Goal: Use online tool/utility: Utilize a website feature to perform a specific function

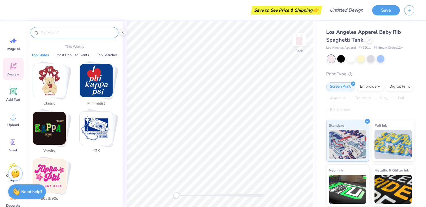
click at [84, 34] on input "text" at bounding box center [77, 33] width 74 height 6
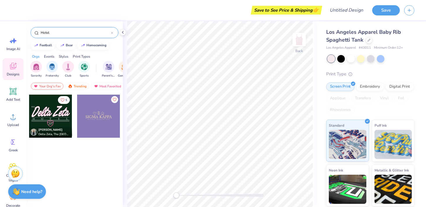
type input "Hotel"
click at [52, 120] on div at bounding box center [50, 115] width 43 height 43
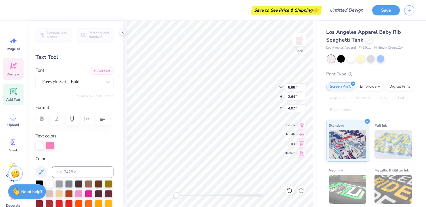
type textarea "D"
type textarea "J"
type textarea "[GEOGRAPHIC_DATA]"
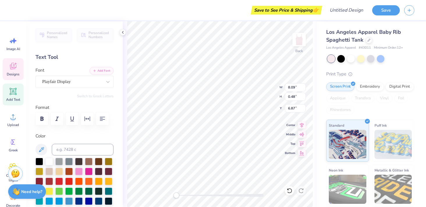
type input "8.09"
type input "0.48"
type input "6.87"
type textarea "H O T L"
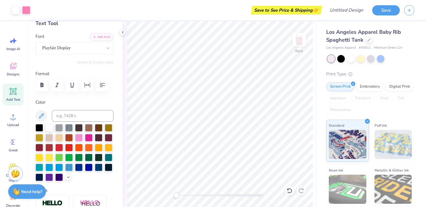
scroll to position [0, 0]
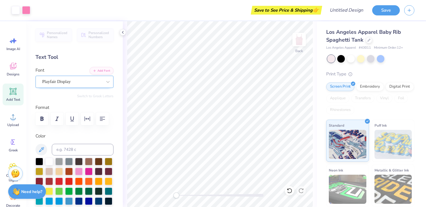
click at [100, 80] on div "Playfair Display" at bounding box center [72, 81] width 61 height 9
click at [74, 61] on div "Personalized Names Personalized Numbers Text Tool Add Font Font Playfair Displa…" at bounding box center [74, 113] width 97 height 185
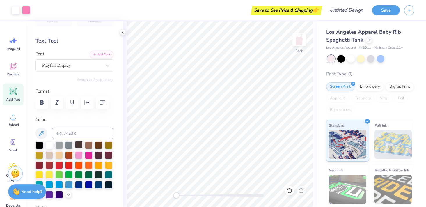
scroll to position [21, 0]
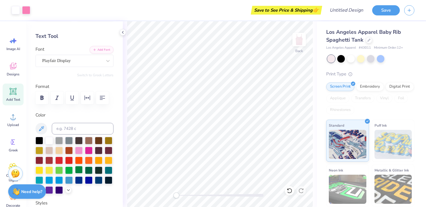
click at [78, 170] on div at bounding box center [79, 170] width 8 height 8
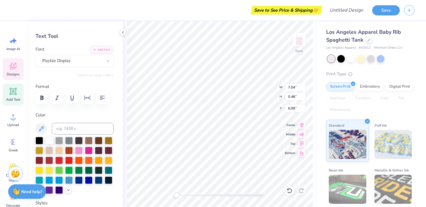
scroll to position [0, 0]
type textarea "H"
type textarea "B"
type textarea "I"
type textarea "B"
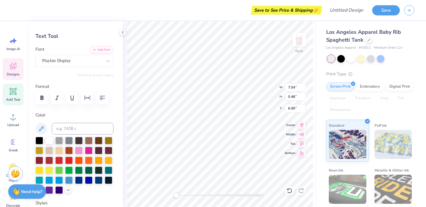
scroll to position [0, 1]
type textarea "BID DAY 2026"
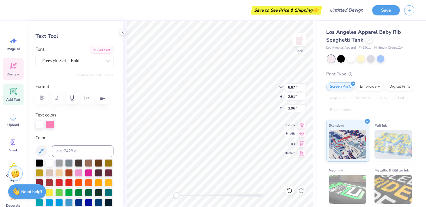
type input "8.87"
type input "2.91"
type input "3.96"
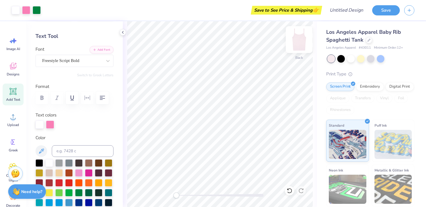
click at [298, 37] on img at bounding box center [298, 39] width 23 height 23
click at [82, 63] on div "Freestyle Script Bold" at bounding box center [72, 60] width 61 height 9
click at [73, 44] on div "Personalized Names Personalized Numbers Text Tool Add Font Font Freestyle Scrip…" at bounding box center [74, 113] width 97 height 185
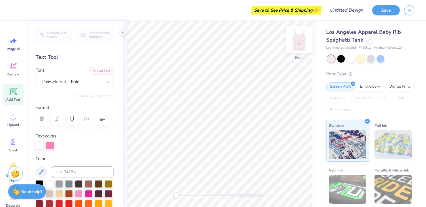
click at [300, 34] on img at bounding box center [298, 39] width 23 height 23
